Goal: Task Accomplishment & Management: Manage account settings

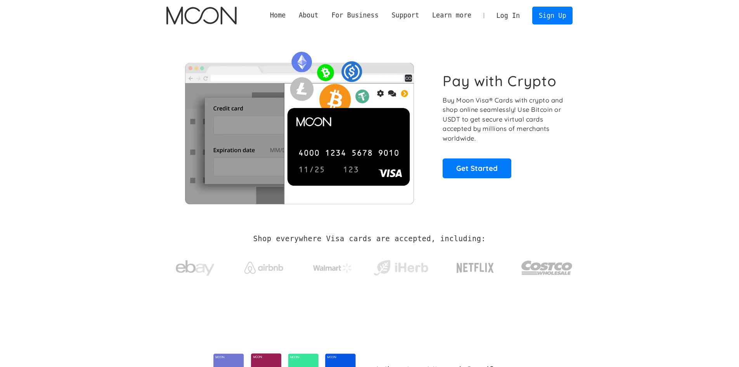
click at [521, 21] on link "Log In" at bounding box center [508, 15] width 36 height 17
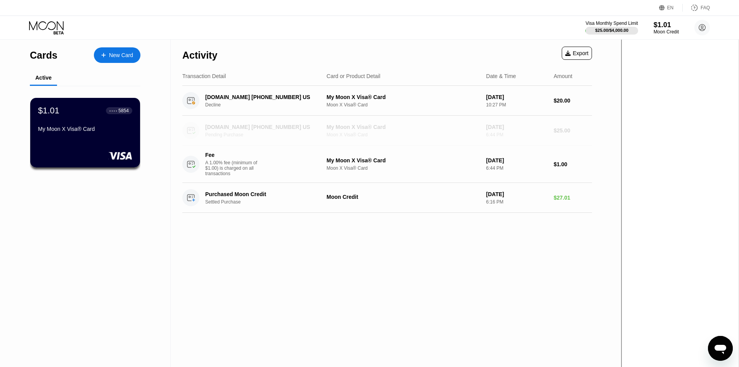
click at [321, 130] on div "MANYCHAT.COM +18886034787 US" at bounding box center [263, 127] width 116 height 6
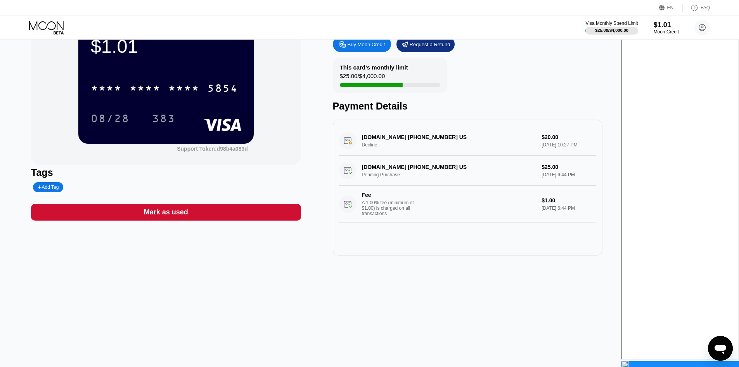
scroll to position [39, 0]
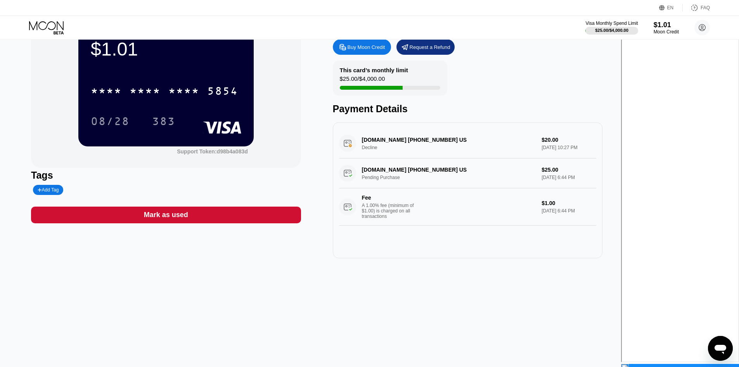
click at [663, 29] on div "Moon Credit" at bounding box center [666, 31] width 25 height 5
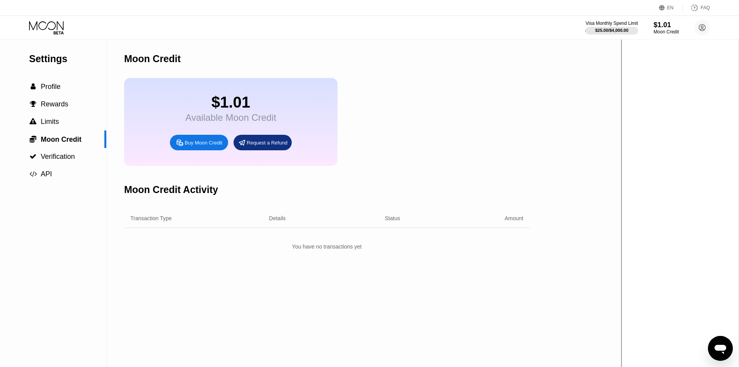
click at [621, 332] on div "Settings  Profile  Rewards  Limits  Moon Credit  Verification  API Moon C…" at bounding box center [310, 235] width 621 height 390
click at [715, 344] on icon "Open messaging window" at bounding box center [720, 348] width 14 height 14
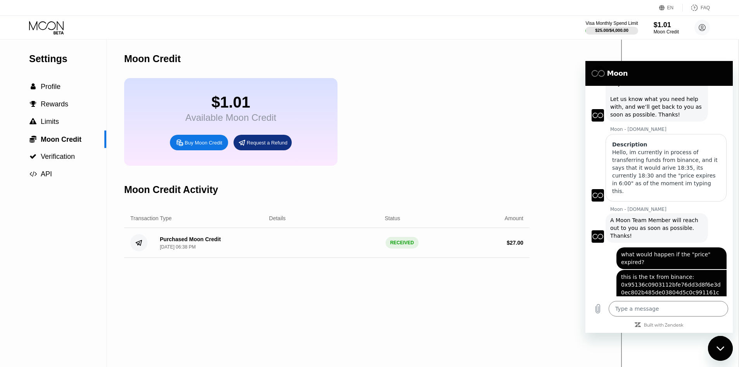
scroll to position [141, 0]
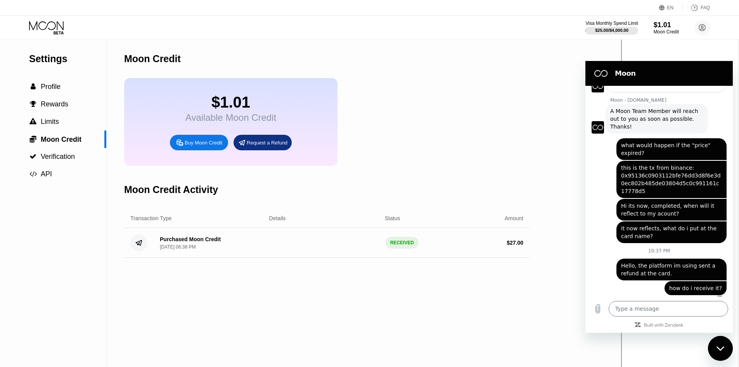
click at [429, 108] on div "$1.01 Available Moon Credit Buy Moon Credit Request a Refund" at bounding box center [326, 122] width 405 height 88
click at [706, 9] on div "FAQ" at bounding box center [705, 7] width 9 height 5
click at [66, 88] on div " Profile" at bounding box center [53, 87] width 106 height 8
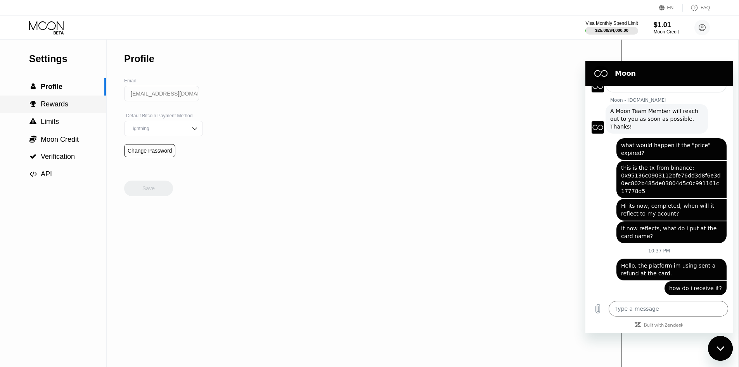
click at [74, 100] on div " Rewards" at bounding box center [53, 103] width 106 height 17
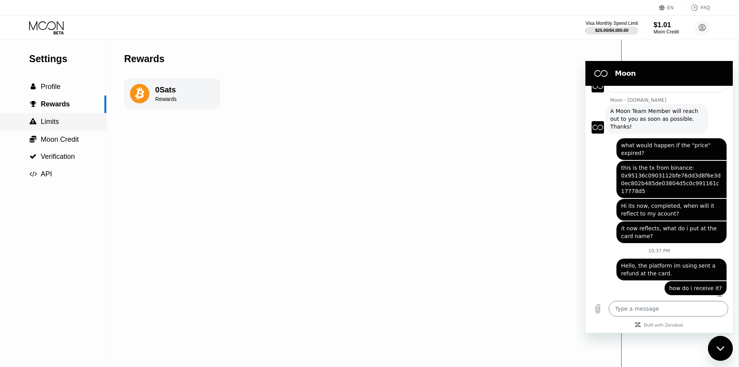
click at [83, 120] on div " Limits" at bounding box center [53, 122] width 106 height 8
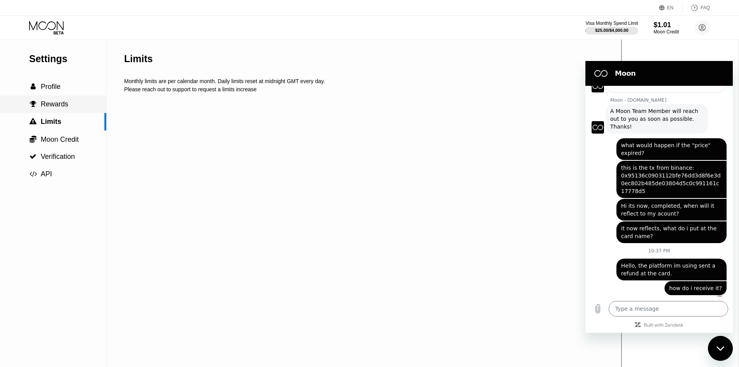
click at [80, 107] on div " Rewards" at bounding box center [53, 104] width 106 height 8
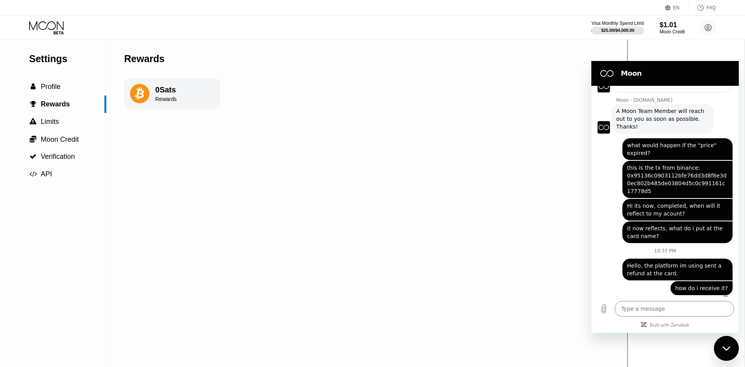
click at [187, 92] on div "0 Sats Rewards" at bounding box center [172, 93] width 96 height 31
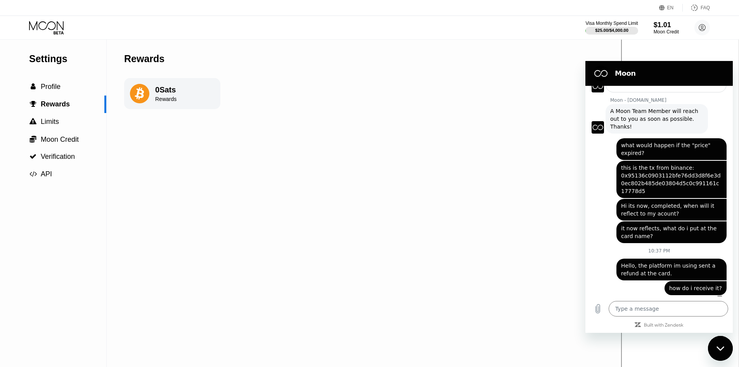
click at [147, 94] on icon at bounding box center [139, 93] width 19 height 19
drag, startPoint x: 719, startPoint y: 343, endPoint x: 719, endPoint y: 337, distance: 6.2
click at [719, 343] on div "Close messaging window" at bounding box center [720, 347] width 23 height 23
type textarea "x"
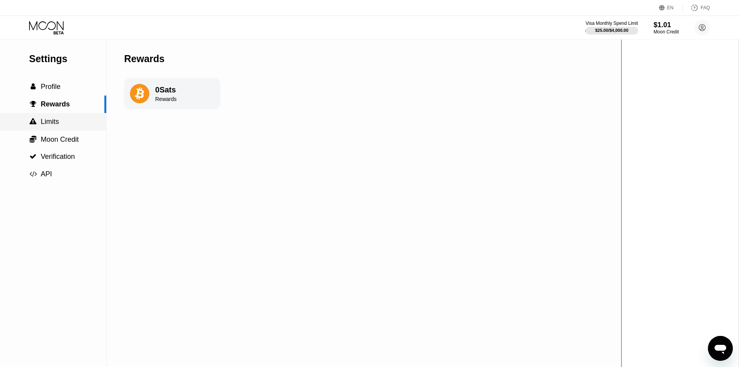
click at [69, 119] on div " Limits" at bounding box center [53, 122] width 106 height 8
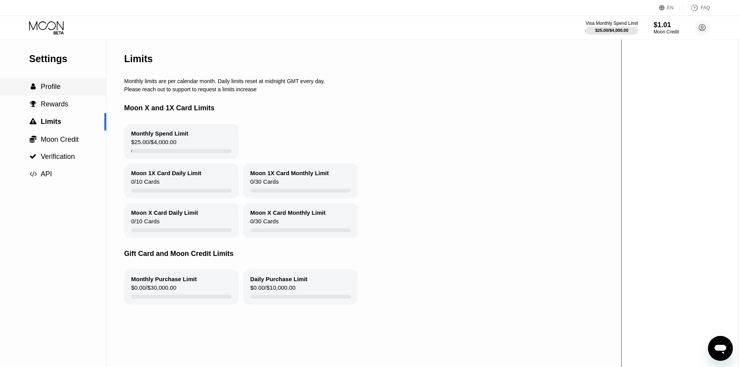
click at [60, 82] on div " Profile" at bounding box center [53, 86] width 106 height 17
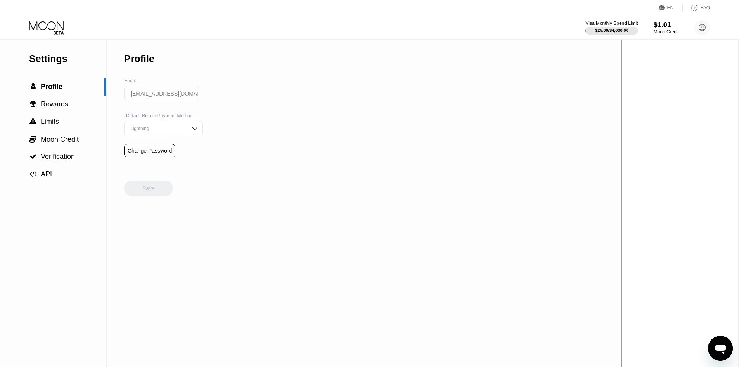
drag, startPoint x: 52, startPoint y: 52, endPoint x: 48, endPoint y: 22, distance: 29.8
click at [52, 51] on div "Settings  Profile  Rewards  Limits  Moon Credit  Verification  API" at bounding box center [53, 111] width 106 height 143
click at [47, 19] on div "Visa Monthly Spend Limit $25.00 / $4,000.00 $1.01 Moon Credit uyqni.xyivlg@mail…" at bounding box center [369, 27] width 739 height 23
click at [48, 25] on icon at bounding box center [47, 28] width 36 height 14
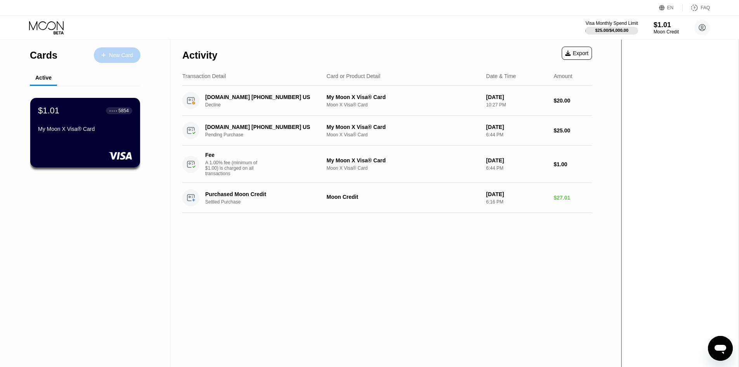
click at [134, 57] on div "New Card" at bounding box center [117, 55] width 47 height 16
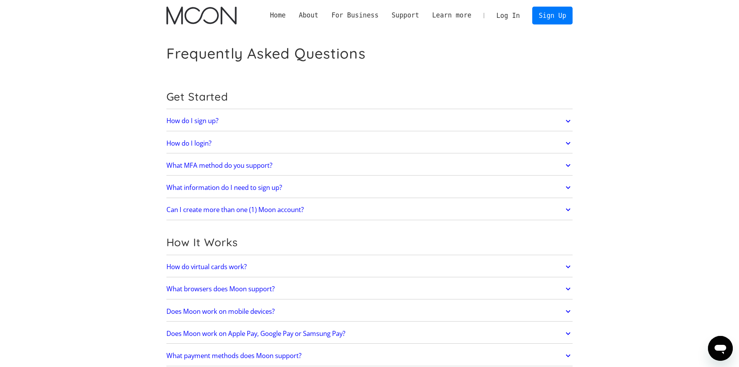
click at [328, 169] on link "What MFA method do you support?" at bounding box center [369, 165] width 407 height 16
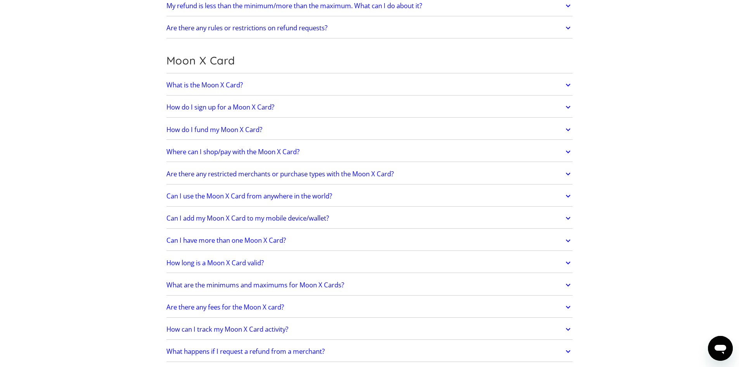
scroll to position [543, 0]
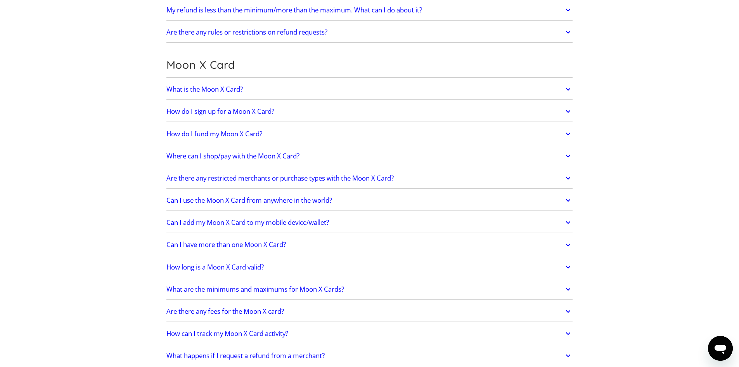
click at [327, 112] on link "How do I sign up for a Moon X Card?" at bounding box center [369, 111] width 407 height 16
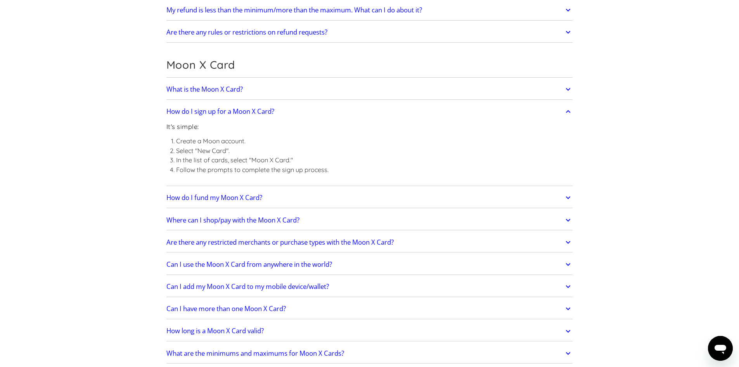
click at [303, 85] on link "What is the Moon X Card?" at bounding box center [369, 89] width 407 height 16
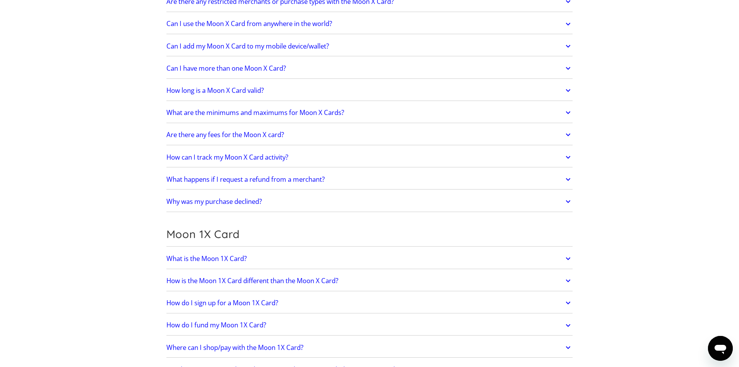
scroll to position [815, 0]
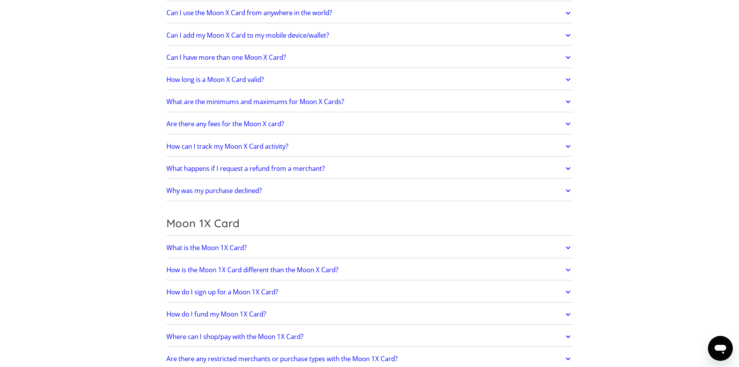
click at [331, 170] on link "What happens if I request a refund from a merchant?" at bounding box center [369, 168] width 407 height 16
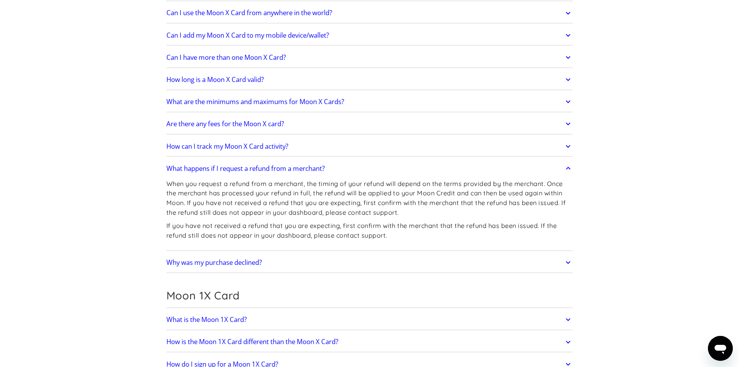
click at [232, 265] on h2 "Why was my purchase declined?" at bounding box center [213, 262] width 95 height 8
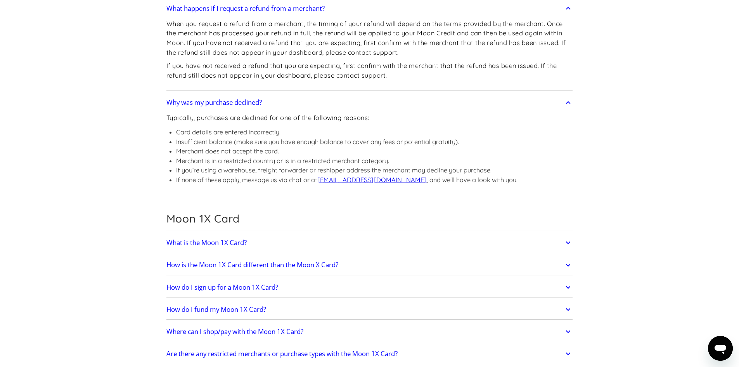
scroll to position [1048, 0]
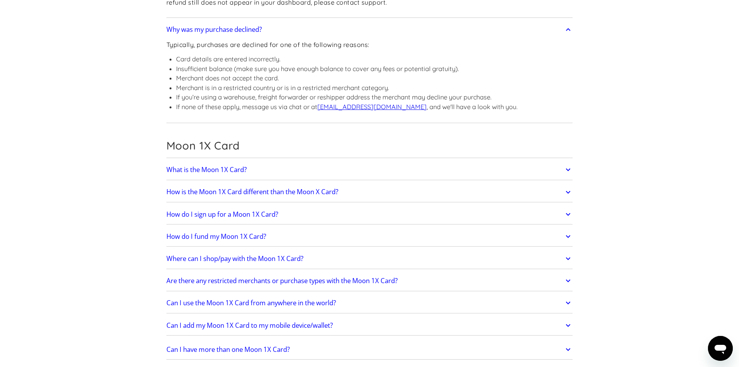
click at [258, 170] on link "What is the Moon 1X Card?" at bounding box center [369, 169] width 407 height 16
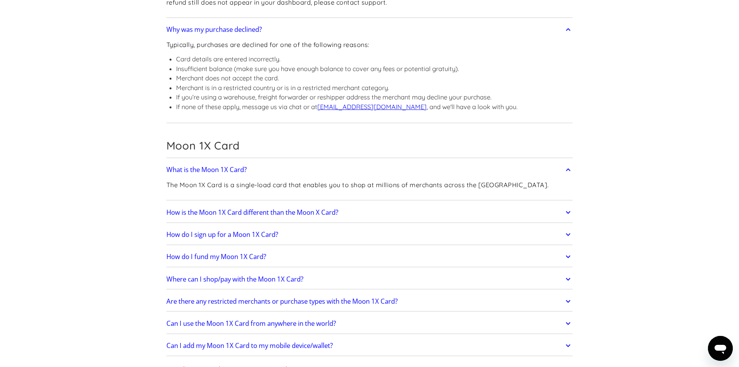
click at [390, 211] on link "How is the Moon 1X Card different than the Moon X Card?" at bounding box center [369, 212] width 407 height 16
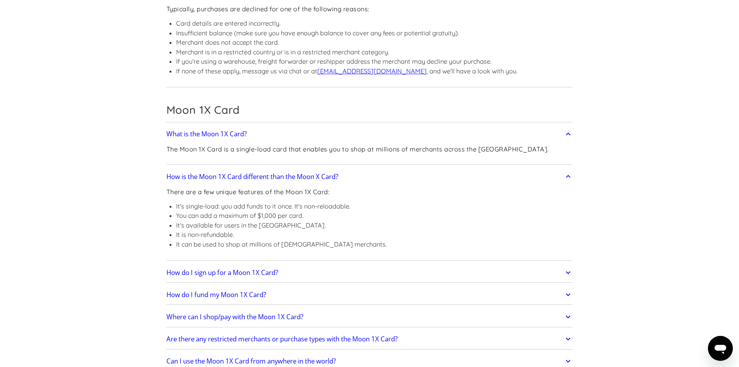
scroll to position [1086, 0]
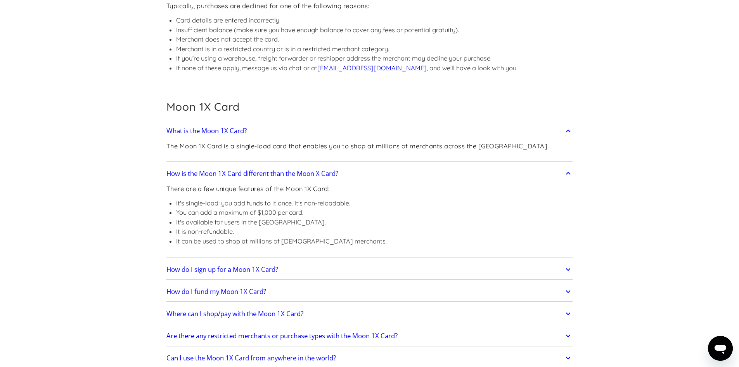
click at [355, 264] on link "How do I sign up for a Moon 1X Card?" at bounding box center [369, 269] width 407 height 16
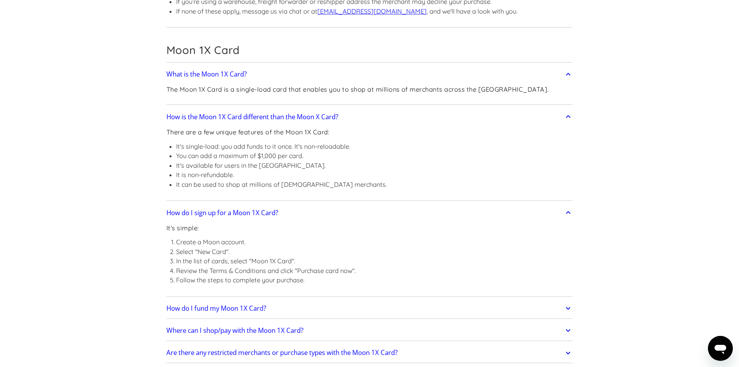
scroll to position [1164, 0]
